Goal: Book appointment/travel/reservation

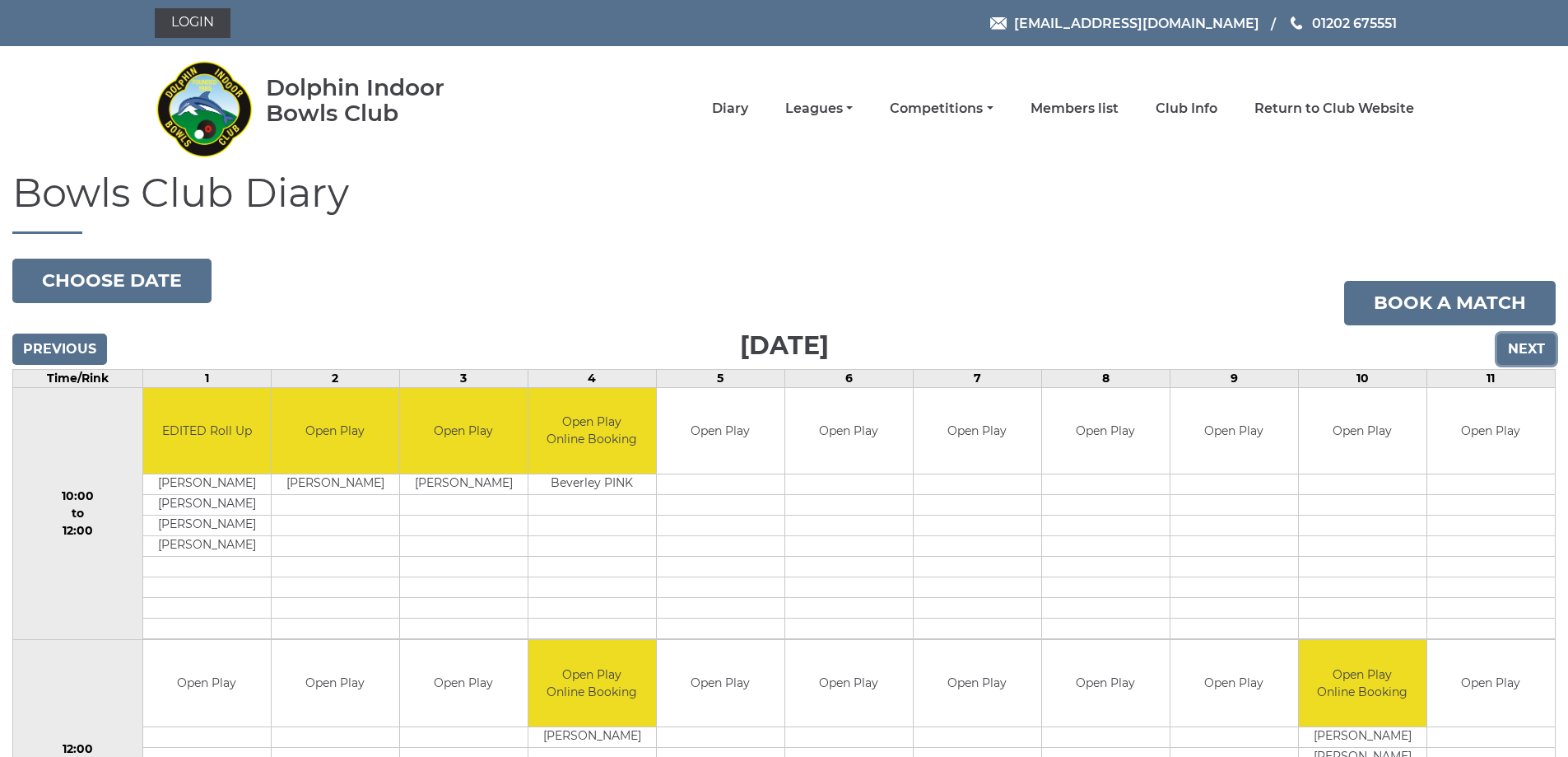
click at [1524, 353] on input "Next" at bounding box center [1526, 349] width 58 height 32
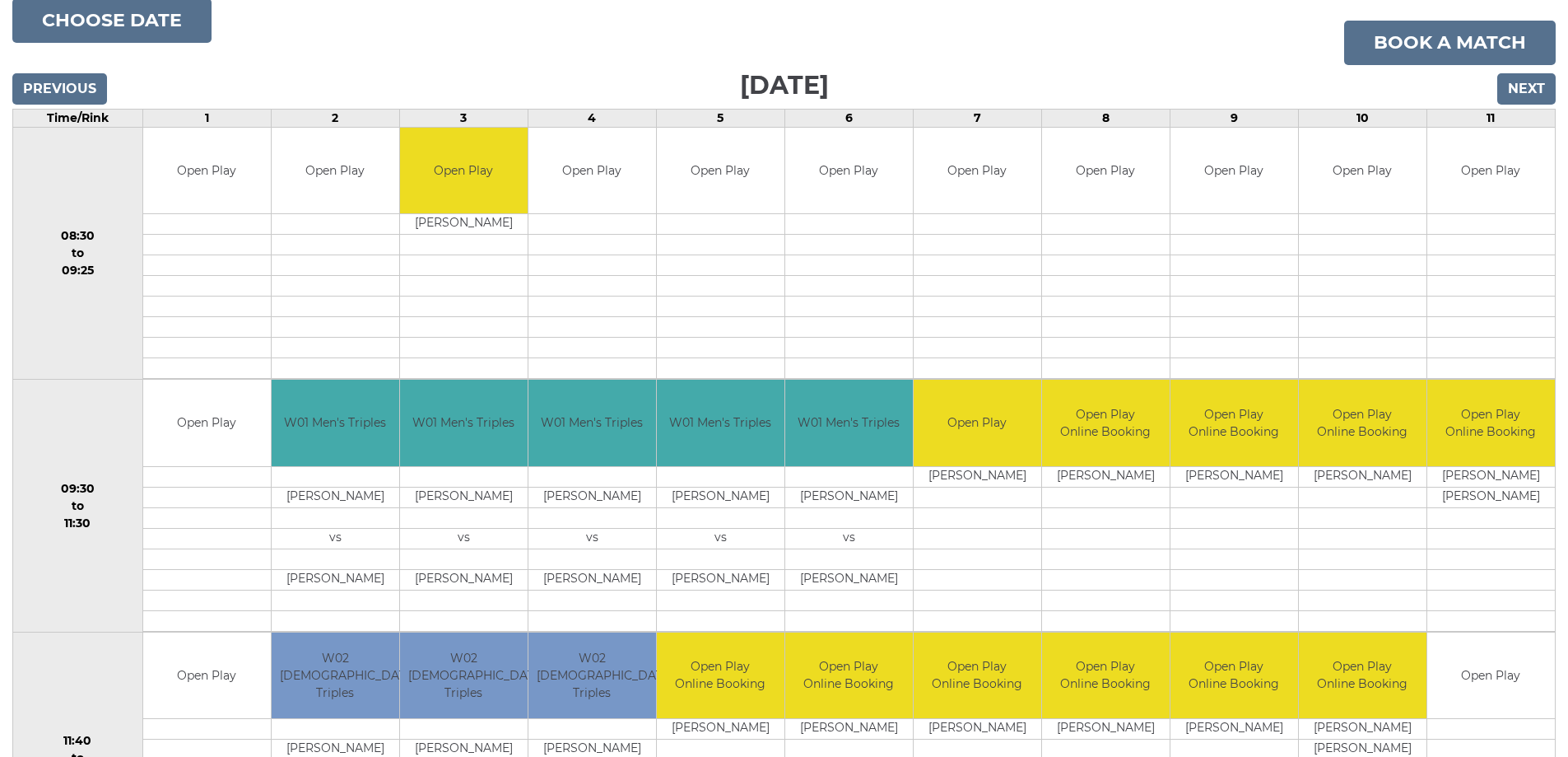
scroll to position [247, 0]
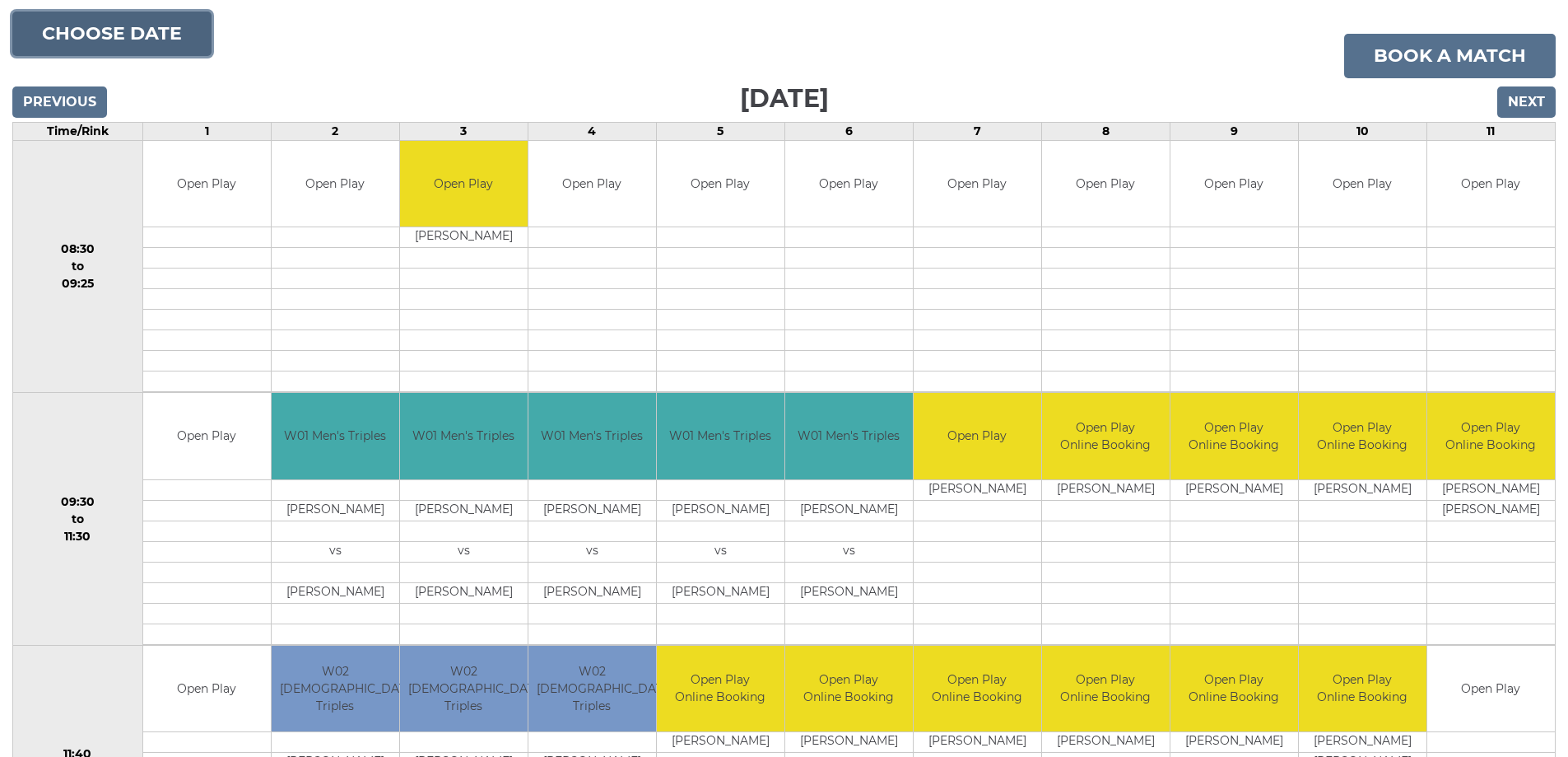
click at [114, 44] on button "Choose date" at bounding box center [112, 34] width 199 height 45
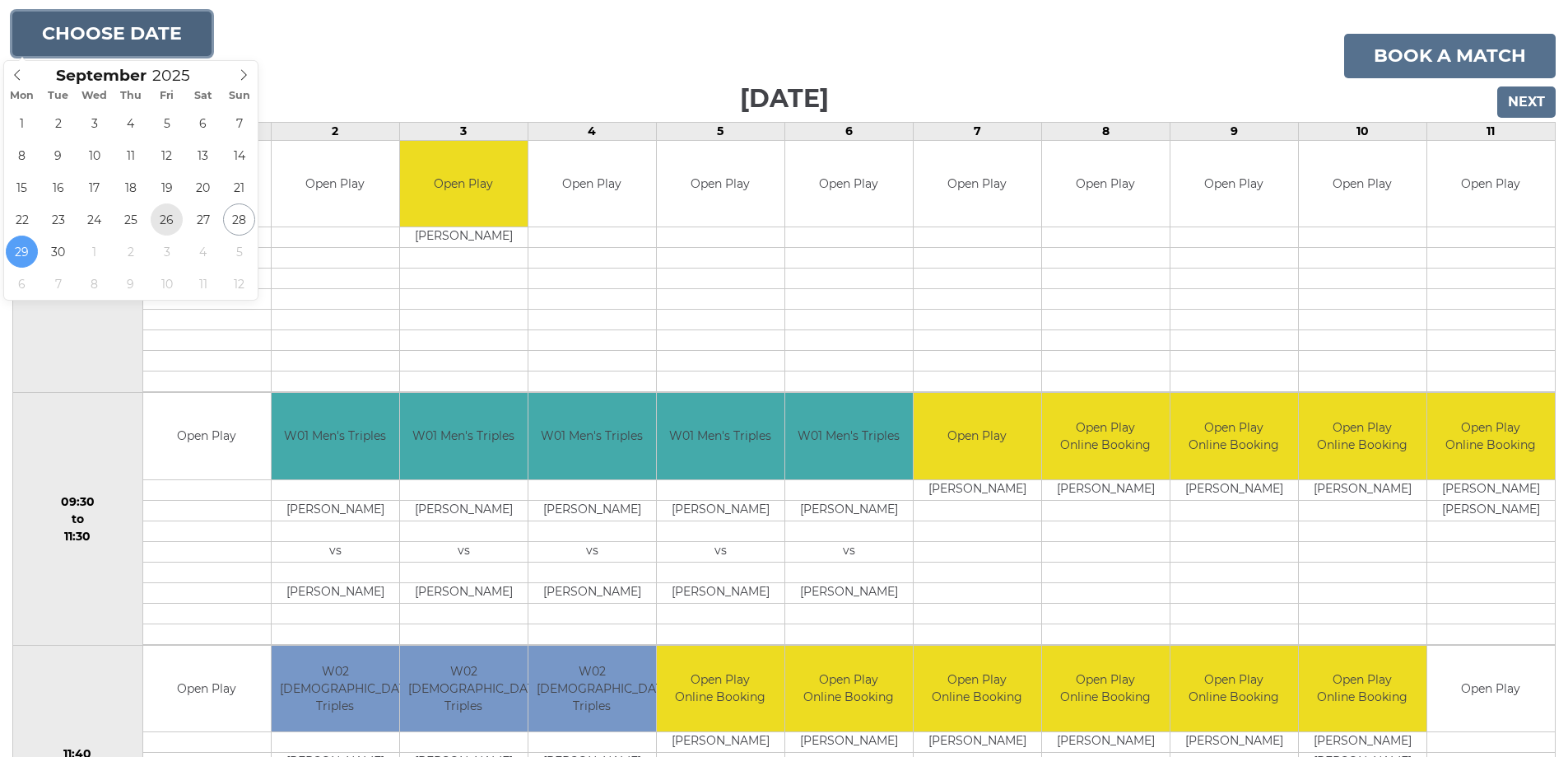
type input "2025-09-26"
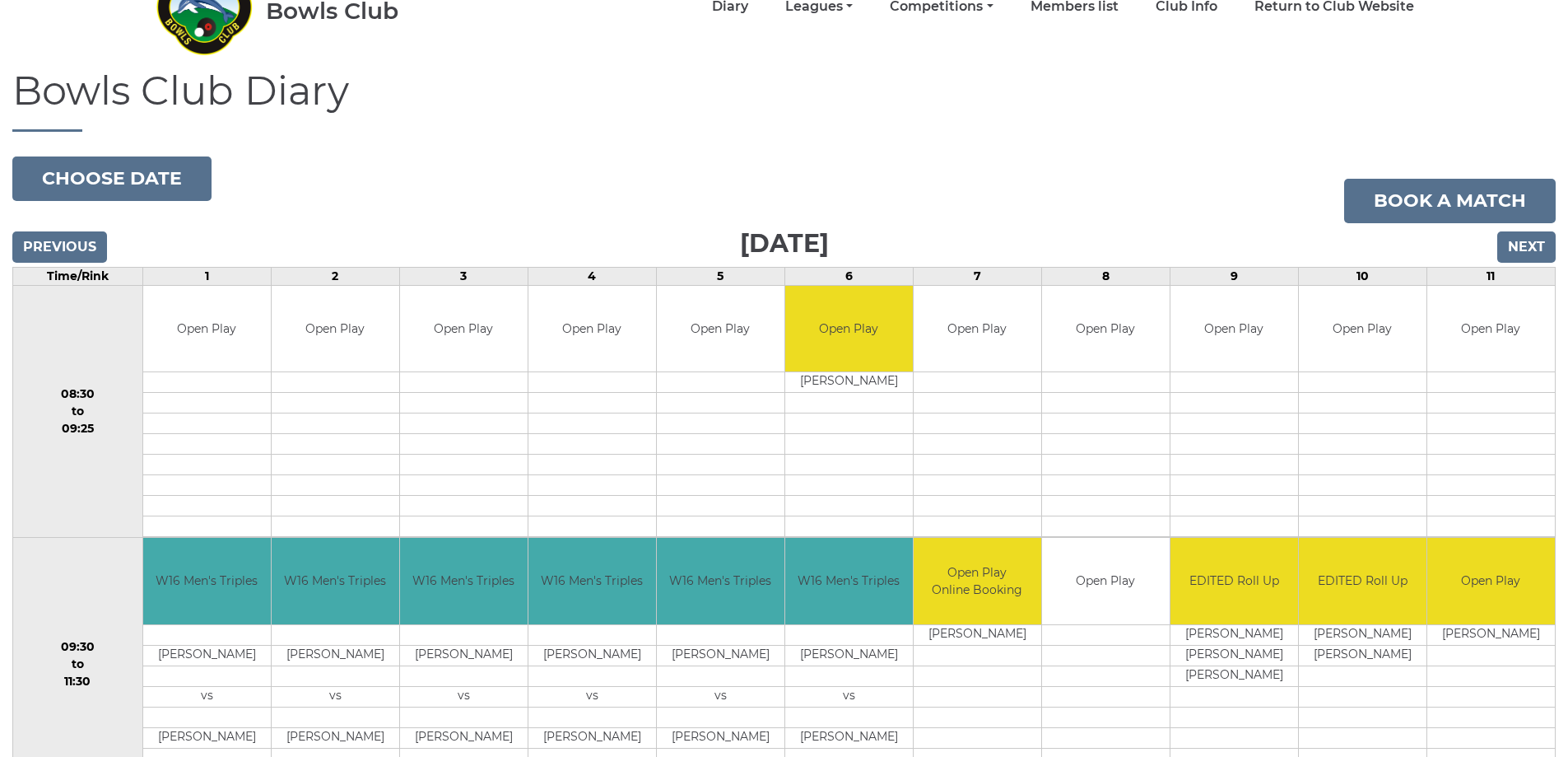
scroll to position [82, 0]
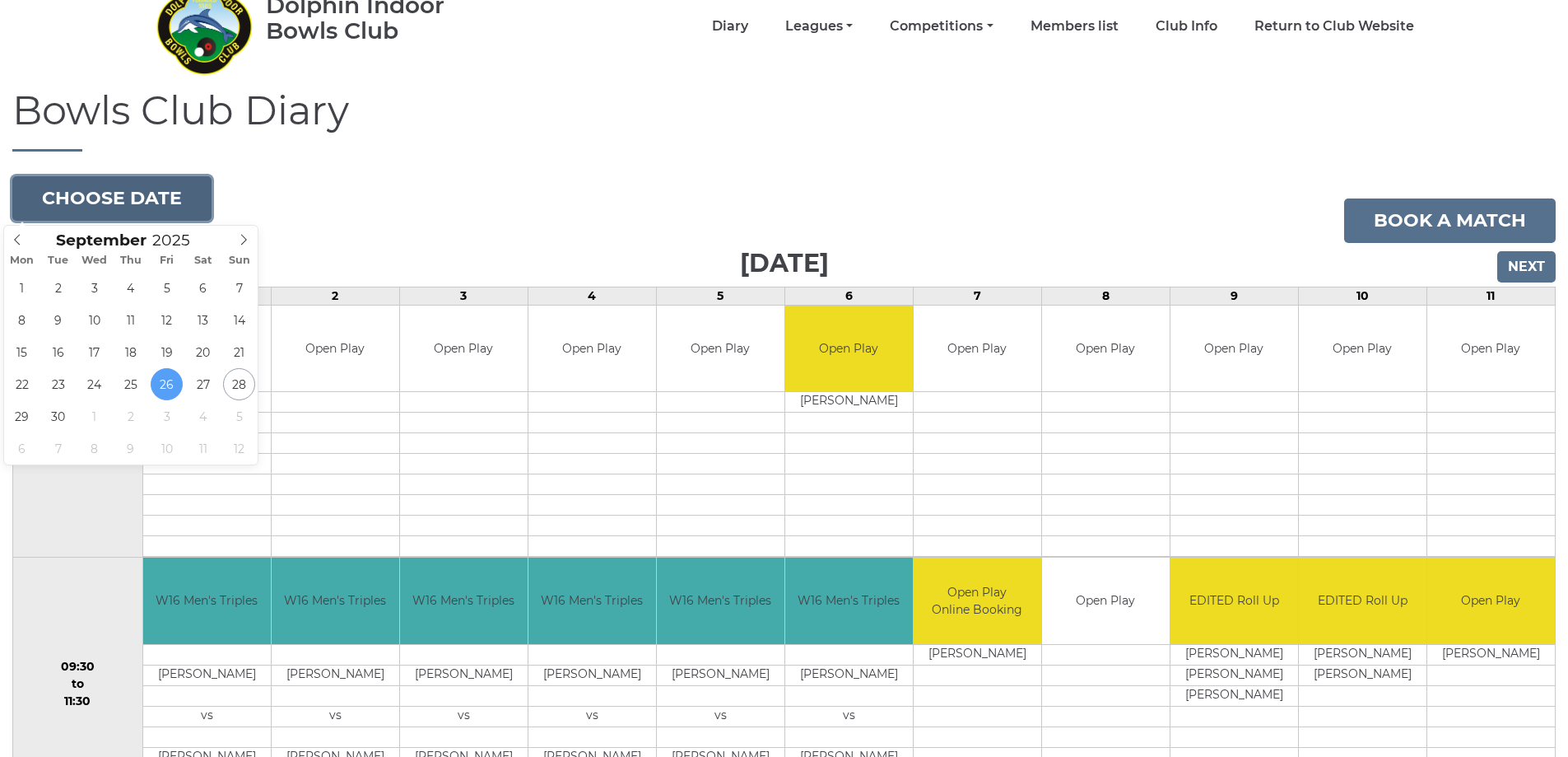
click at [171, 203] on button "Choose date" at bounding box center [112, 199] width 199 height 45
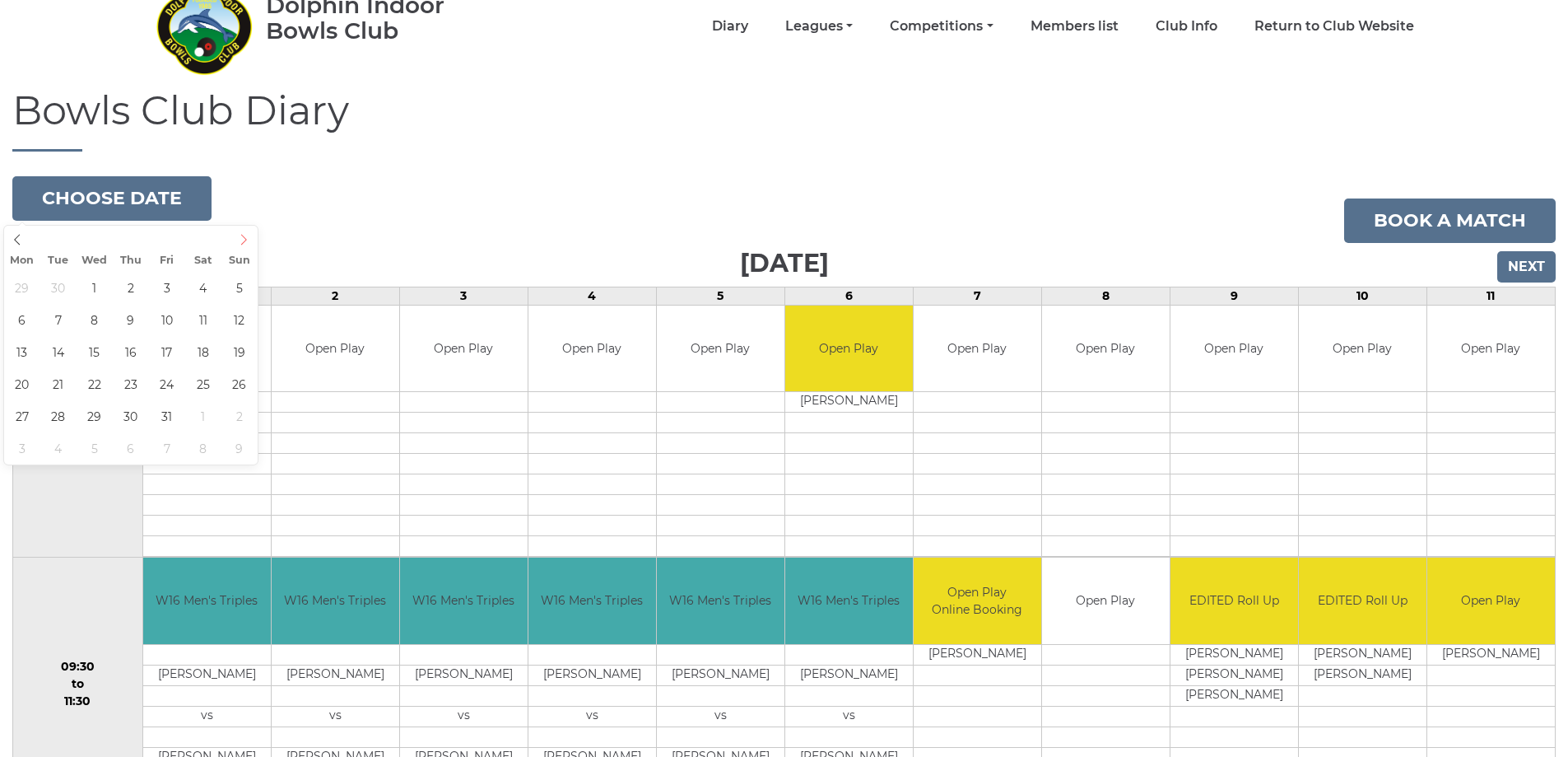
click at [241, 238] on icon at bounding box center [243, 239] width 12 height 12
type input "2025-10-03"
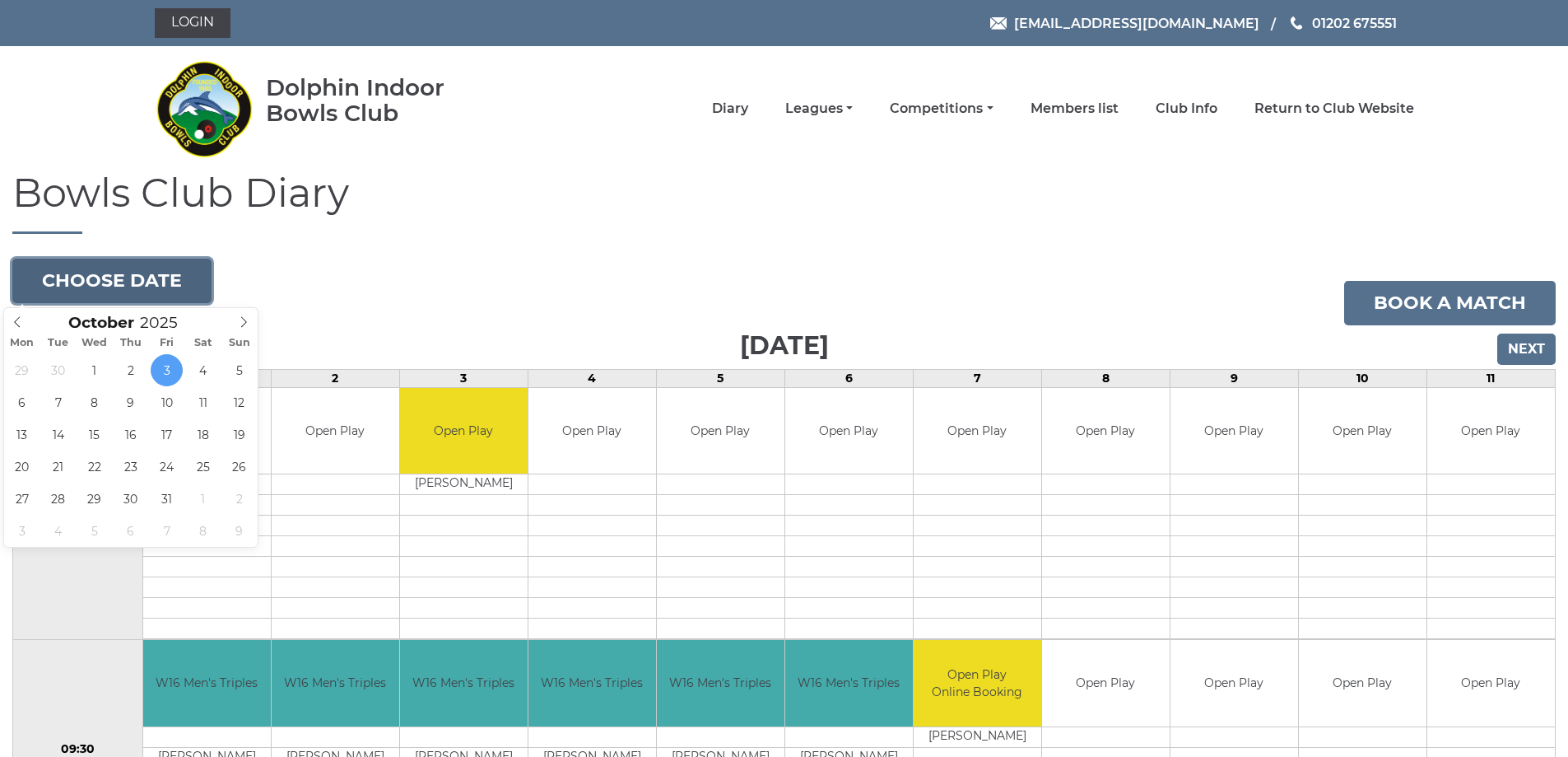
click at [165, 283] on button "Choose date" at bounding box center [112, 281] width 199 height 45
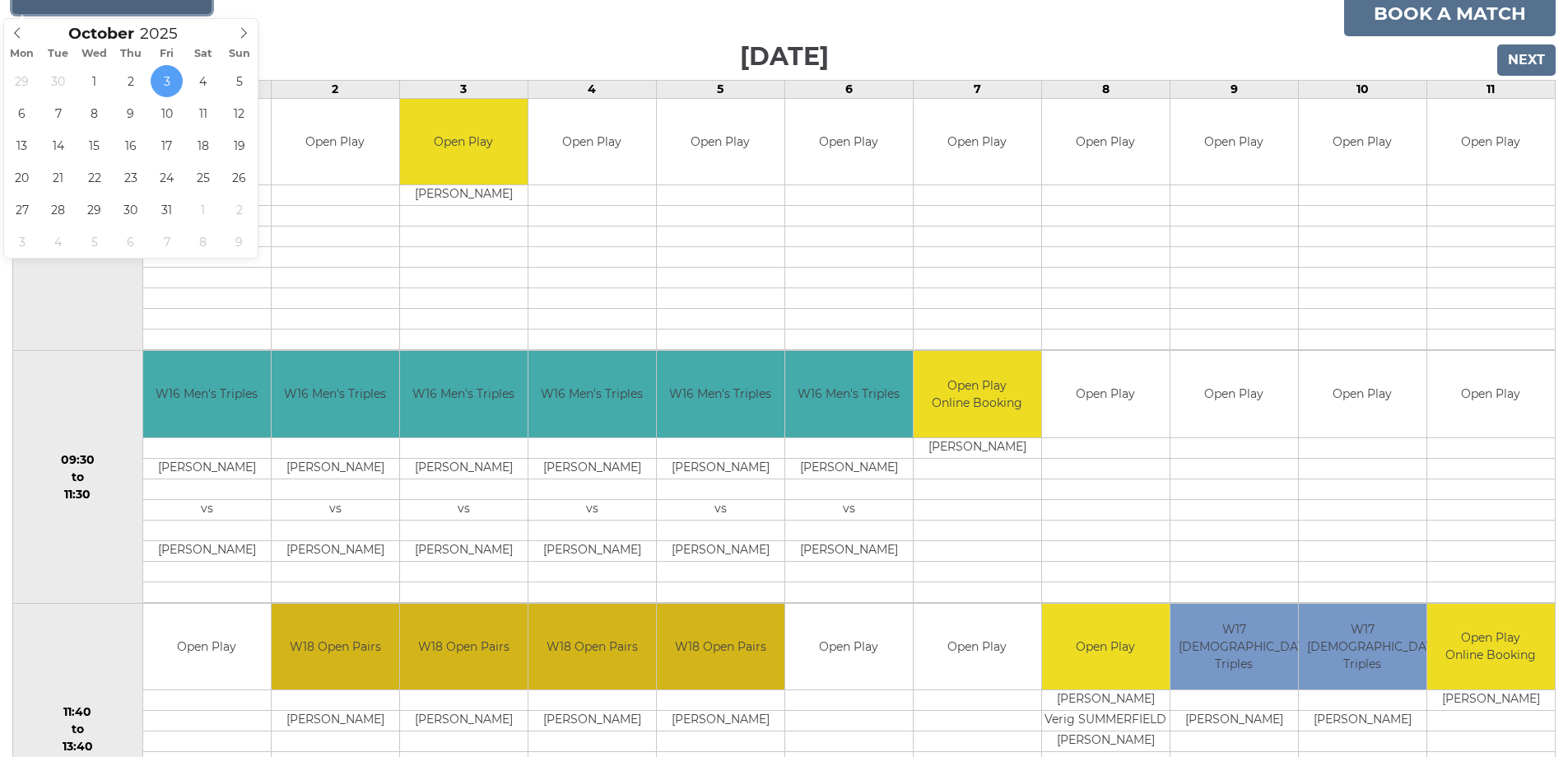
scroll to position [247, 0]
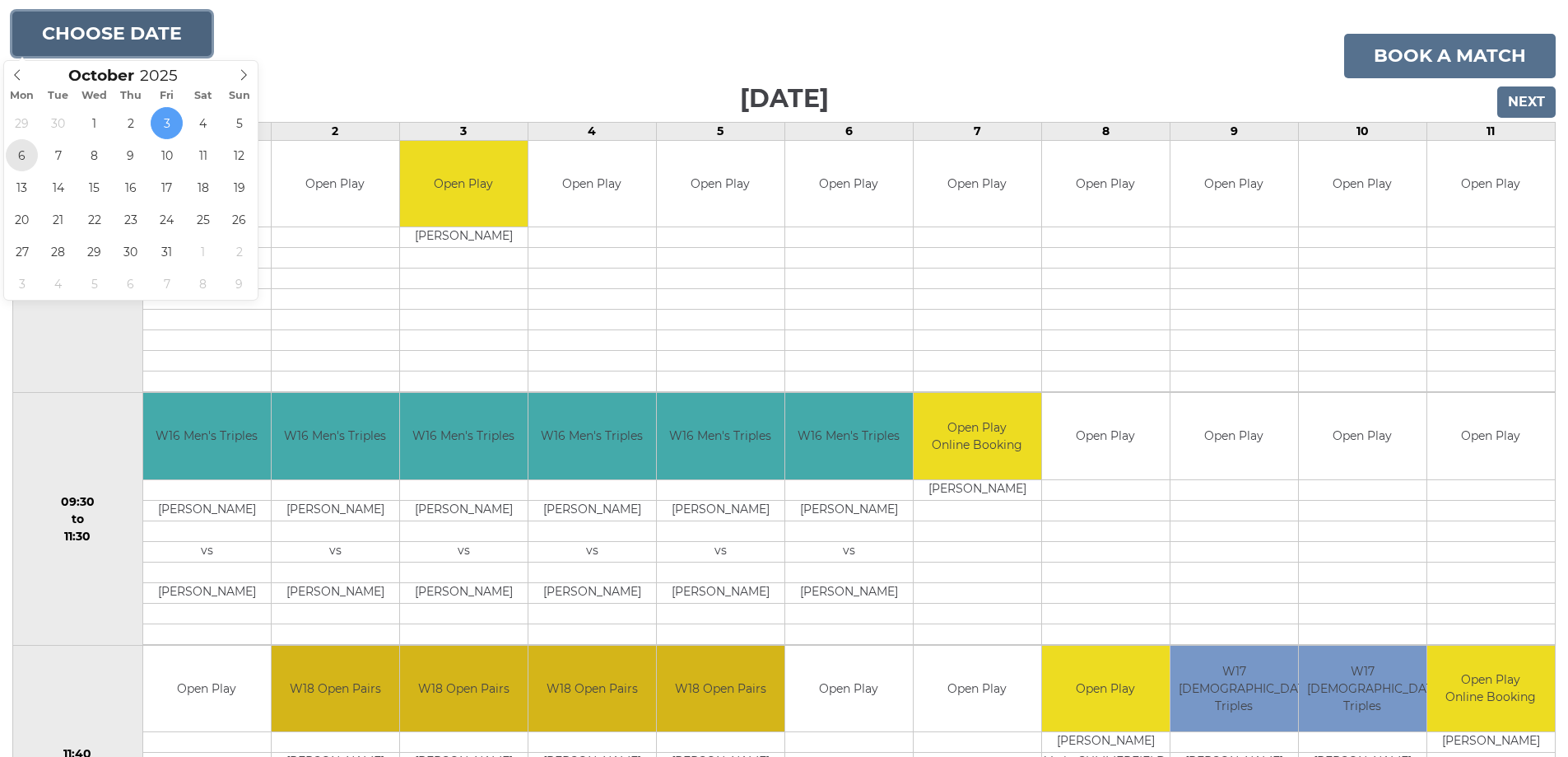
type input "[DATE]"
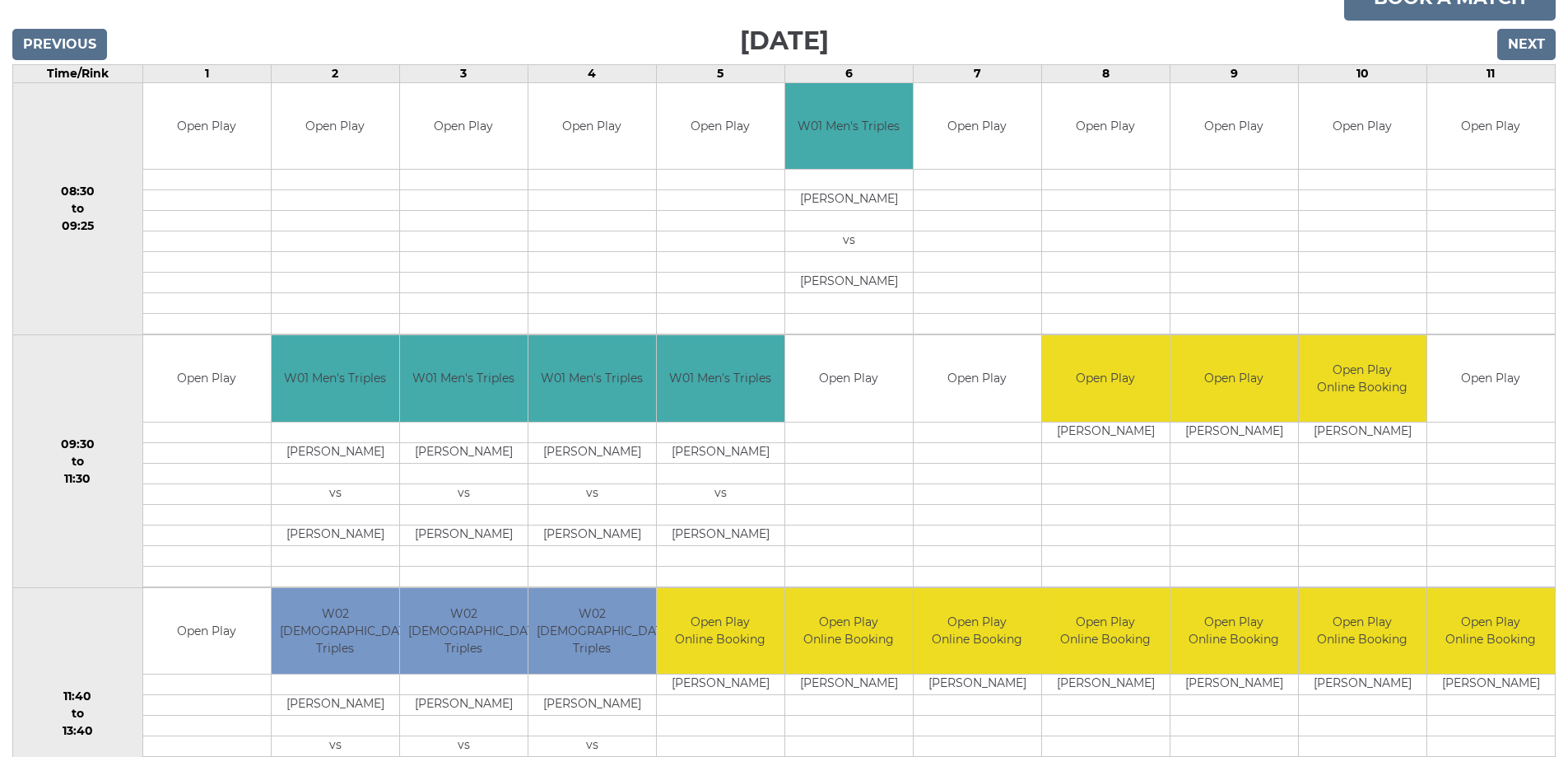
scroll to position [329, 0]
